Goal: Transaction & Acquisition: Subscribe to service/newsletter

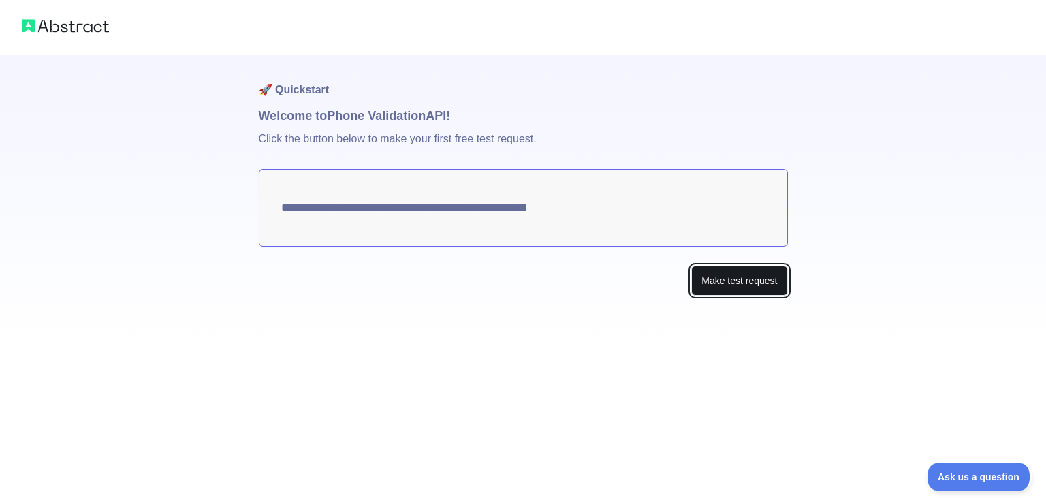
click at [772, 281] on button "Make test request" at bounding box center [739, 281] width 96 height 31
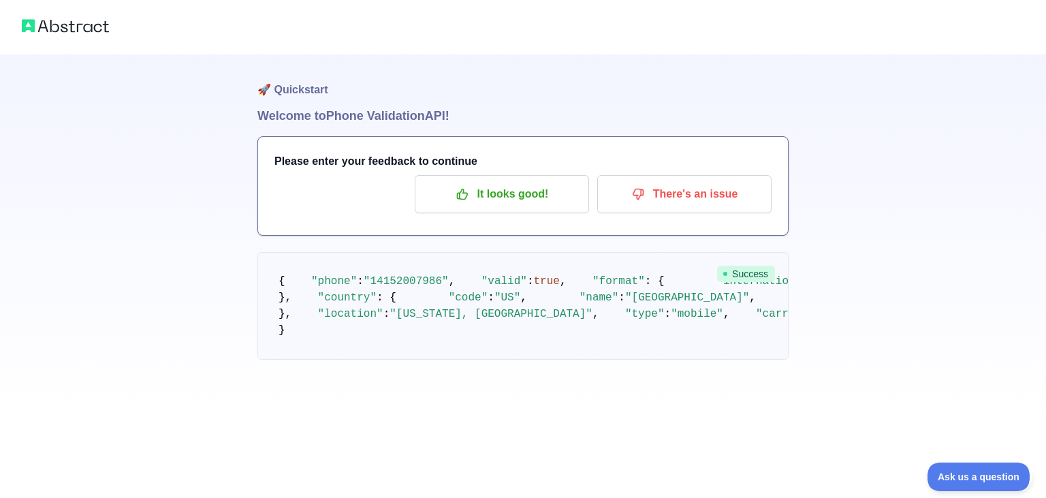
scroll to position [112, 0]
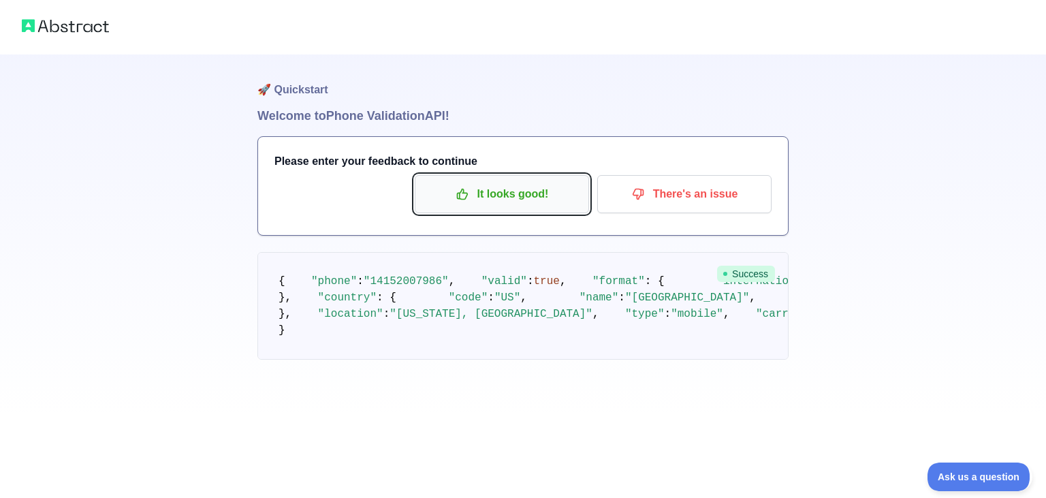
click at [519, 183] on p "It looks good!" at bounding box center [502, 194] width 154 height 23
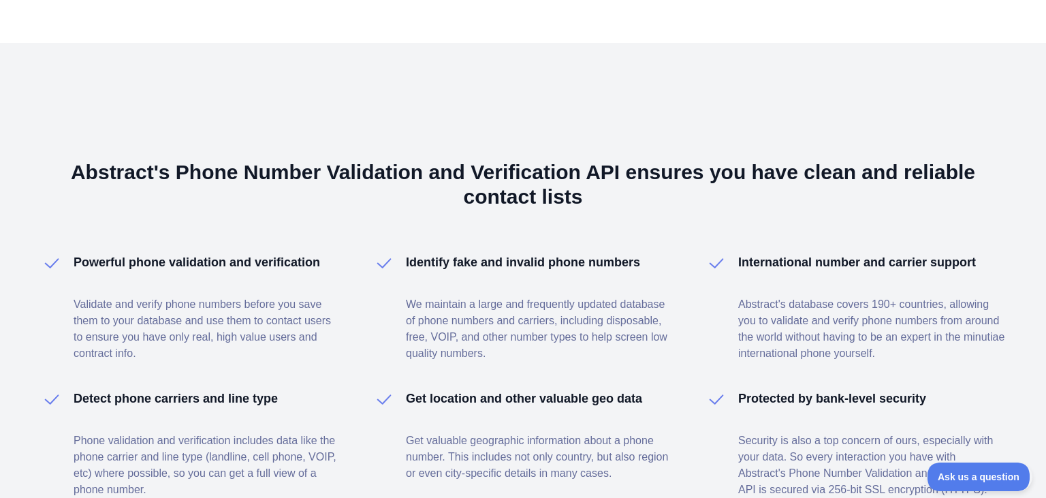
scroll to position [910, 0]
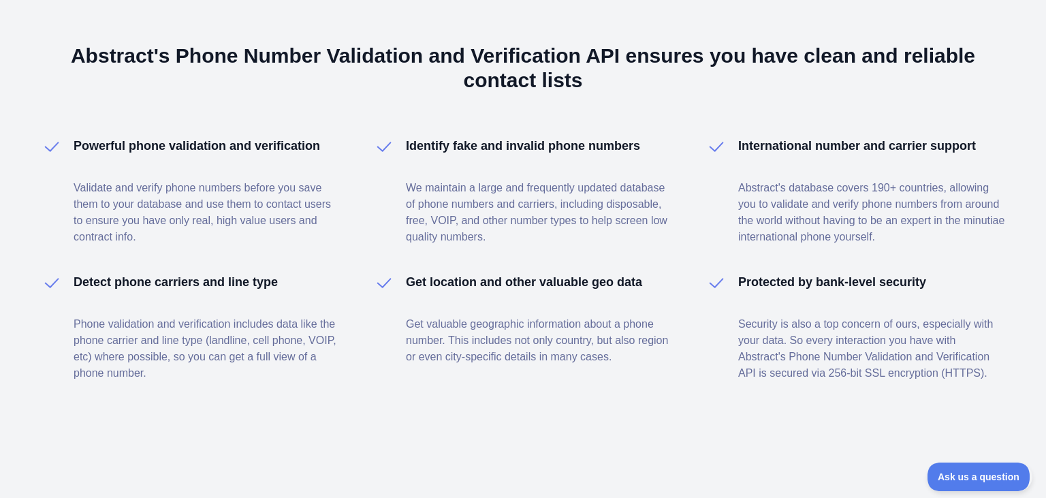
click at [10, 9] on div "Abstract's Phone Number Validation and Verification API ensures you have clean …" at bounding box center [523, 212] width 1046 height 572
